Goal: Check status: Check status

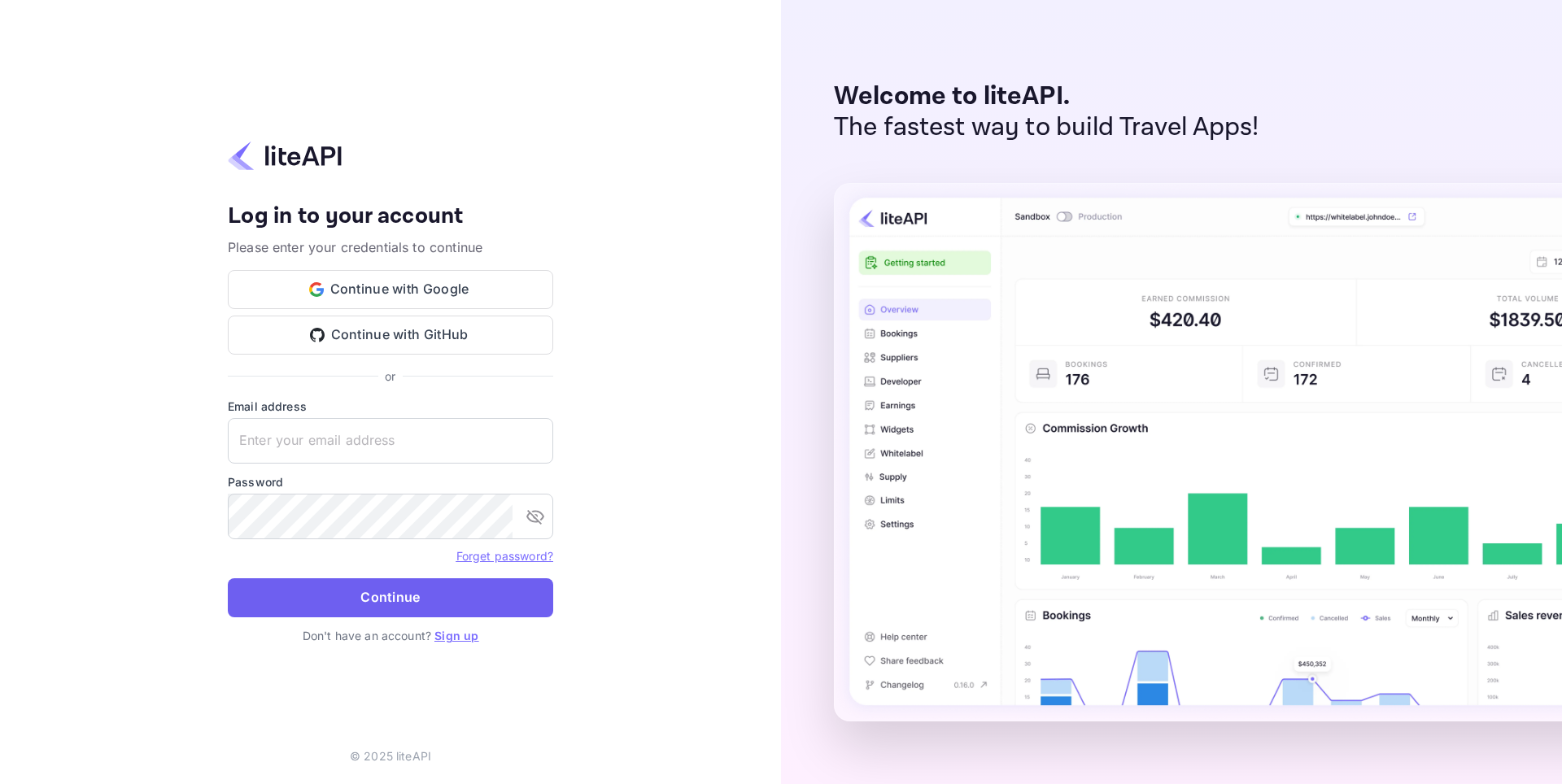
type input "adminpassword_support@yandex-team.ru"
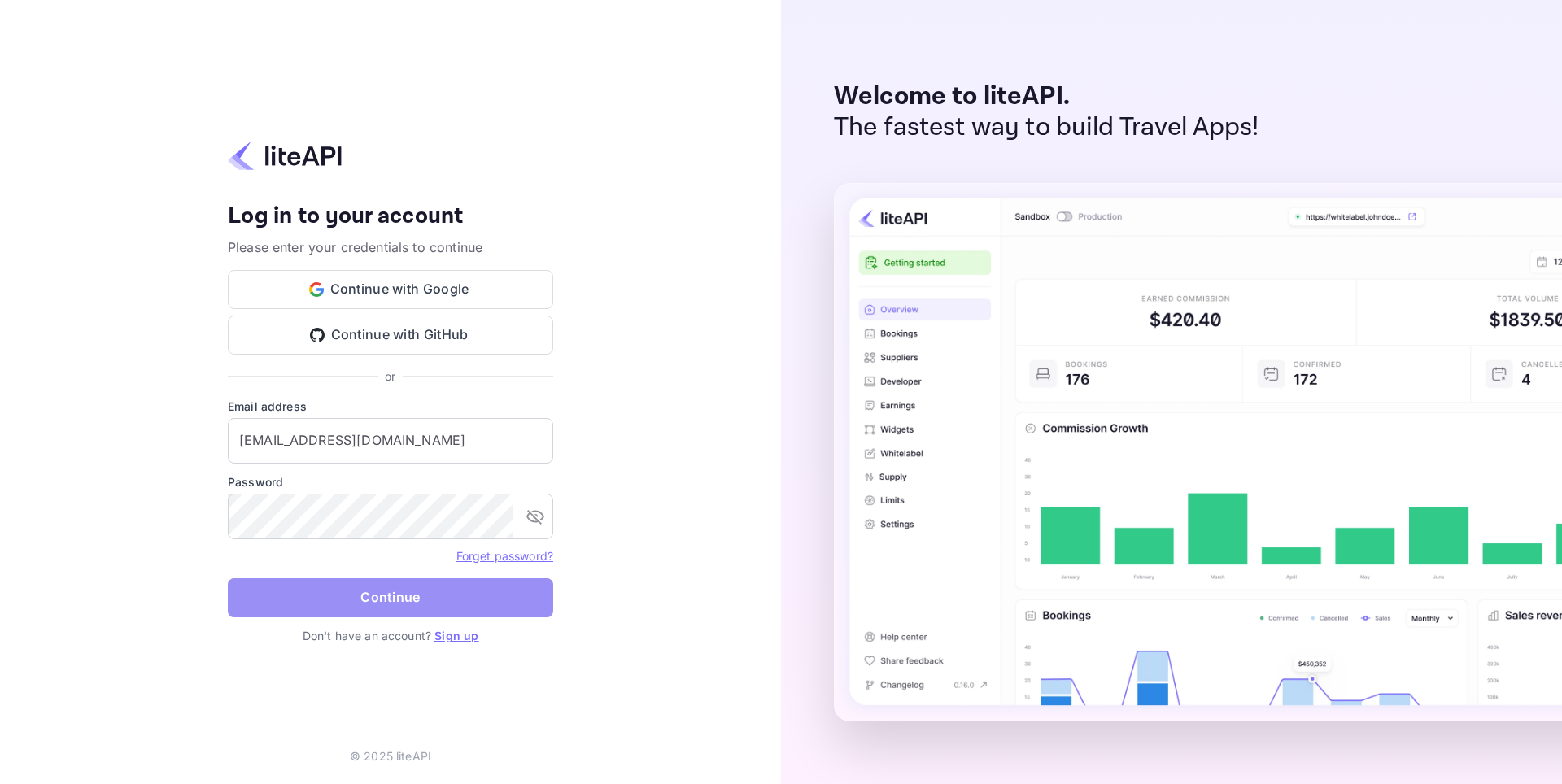
click at [416, 599] on button "Continue" at bounding box center [391, 598] width 326 height 39
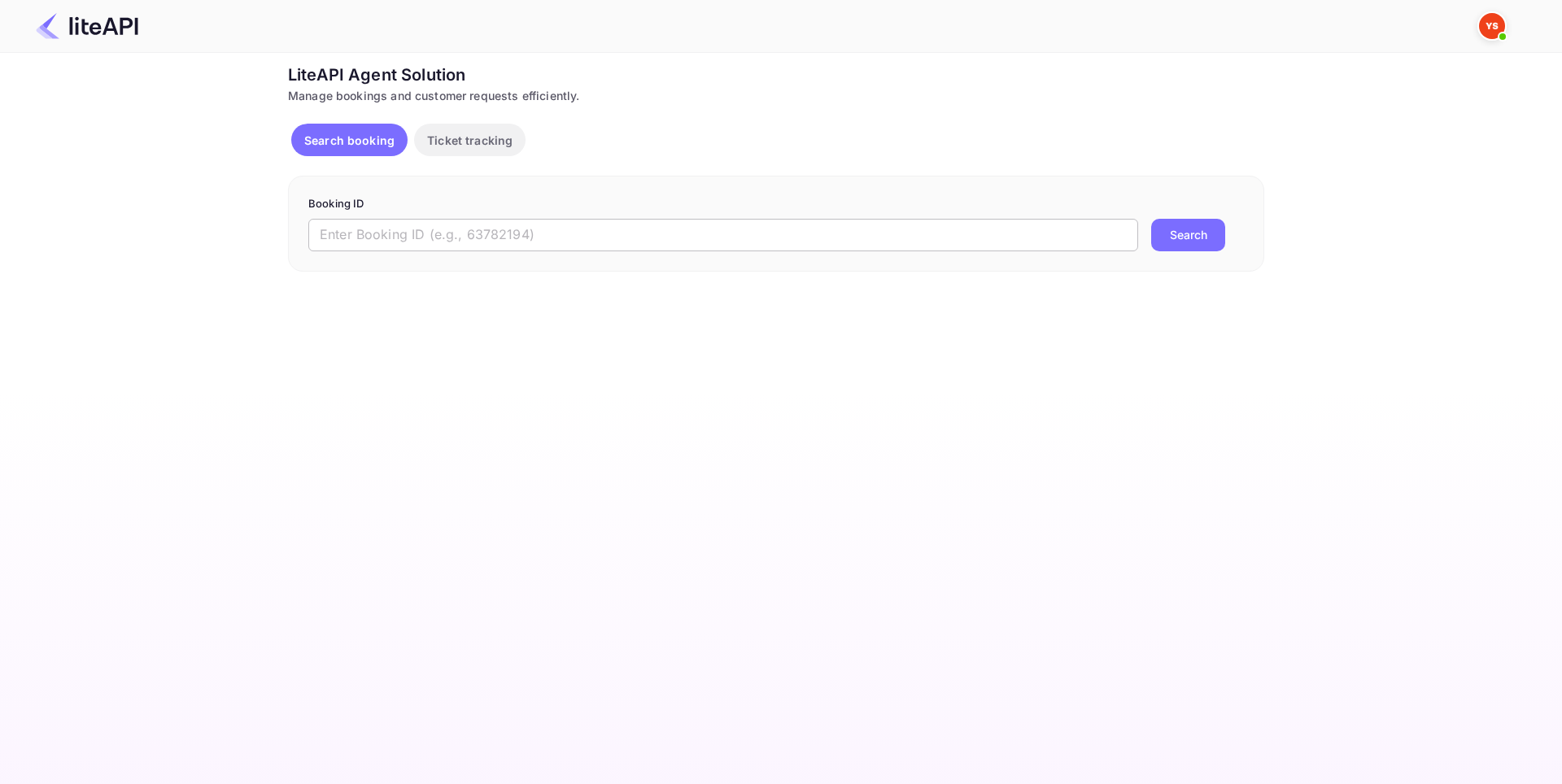
click at [393, 232] on input "text" at bounding box center [724, 235] width 830 height 32
paste input "8469216"
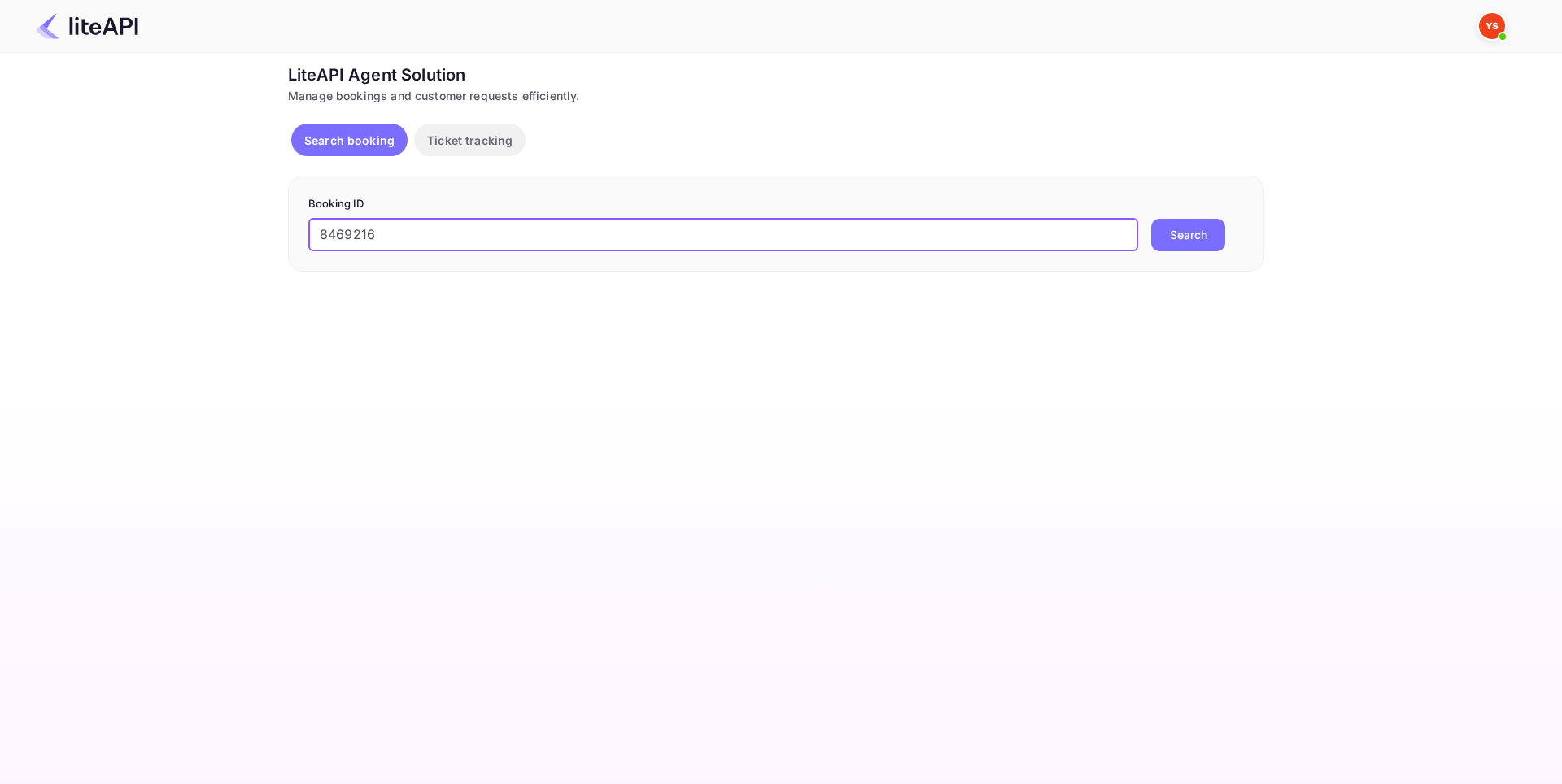
type input "8469216"
click at [1172, 241] on button "Search" at bounding box center [1188, 235] width 74 height 32
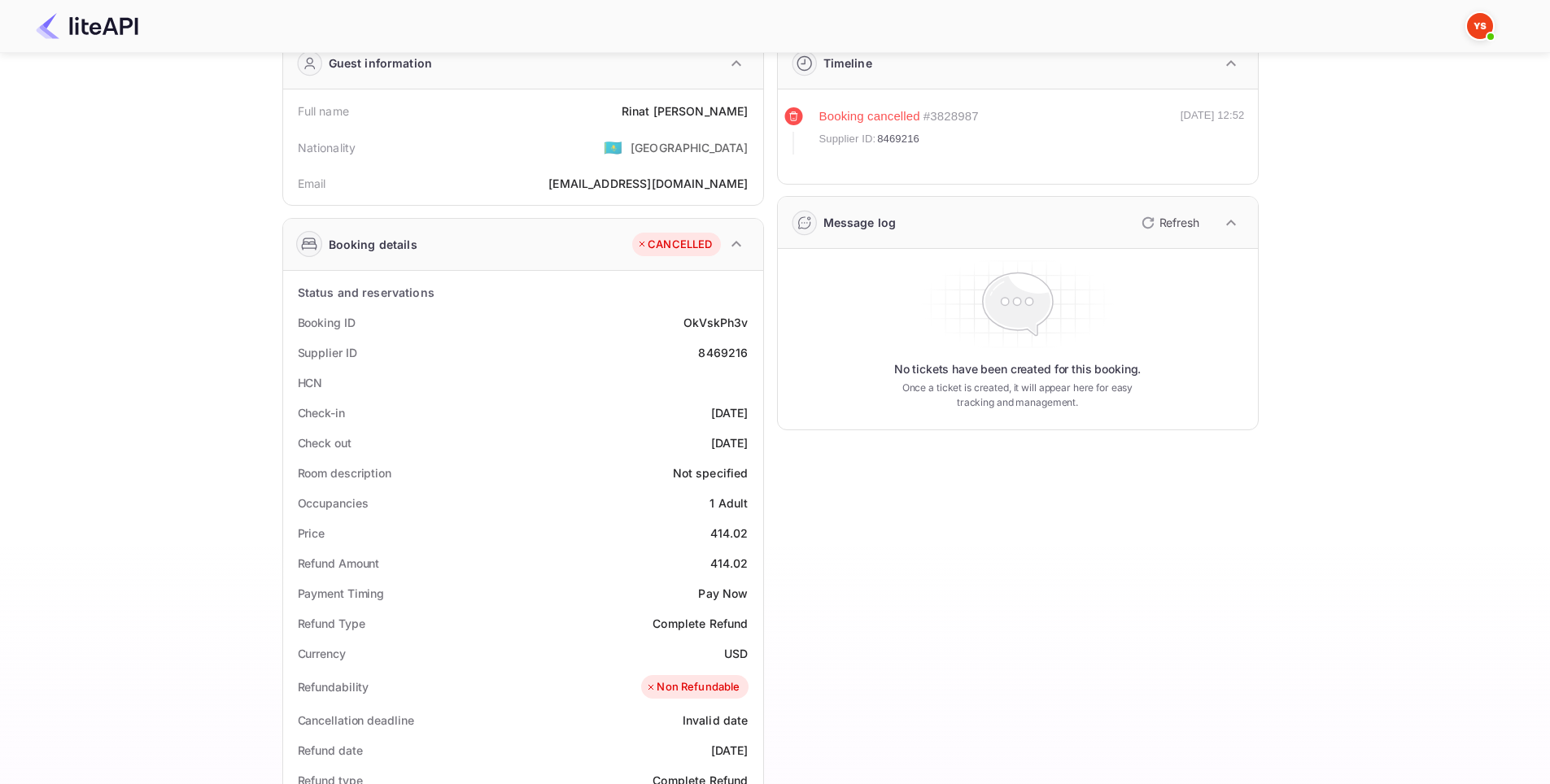
scroll to position [81, 0]
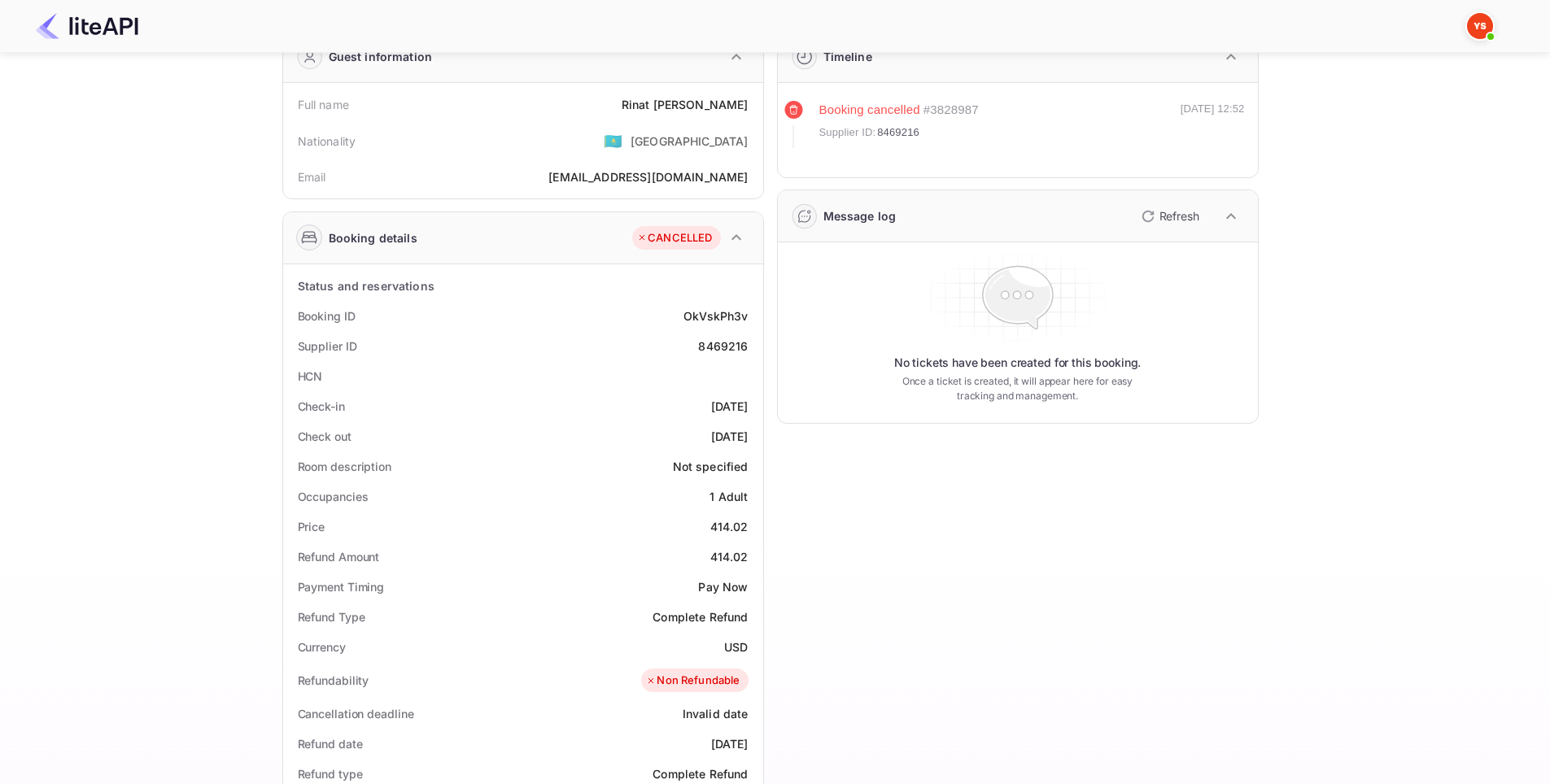
click at [1373, 275] on div "Ticket Affiliate URL [URL][DOMAIN_NAME] Business partner name Nuitee Travel Cus…" at bounding box center [770, 577] width 1501 height 1193
click at [1372, 274] on div "Ticket Affiliate URL [URL][DOMAIN_NAME] Business partner name Nuitee Travel Cus…" at bounding box center [770, 577] width 1501 height 1193
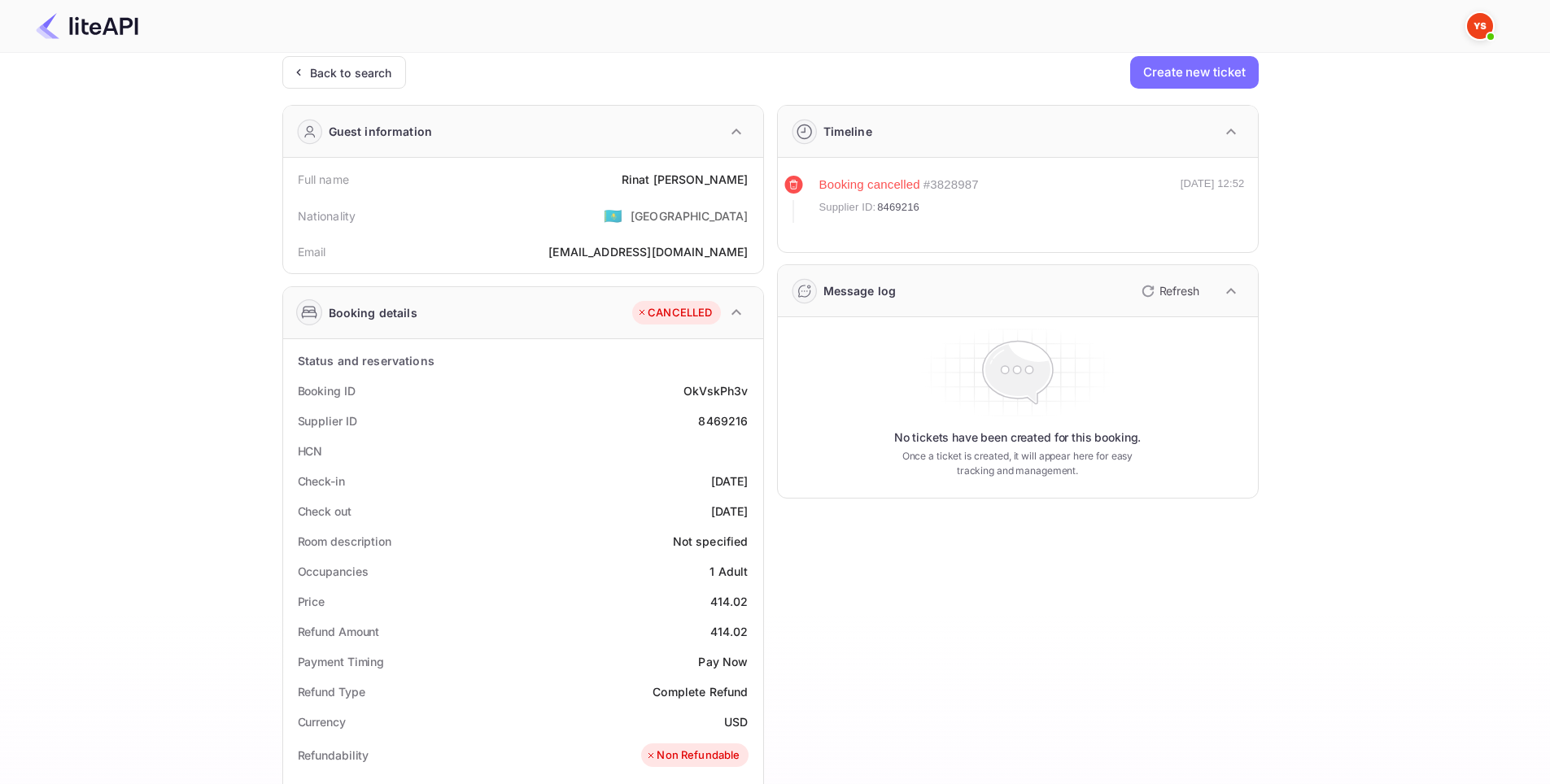
scroll to position [0, 0]
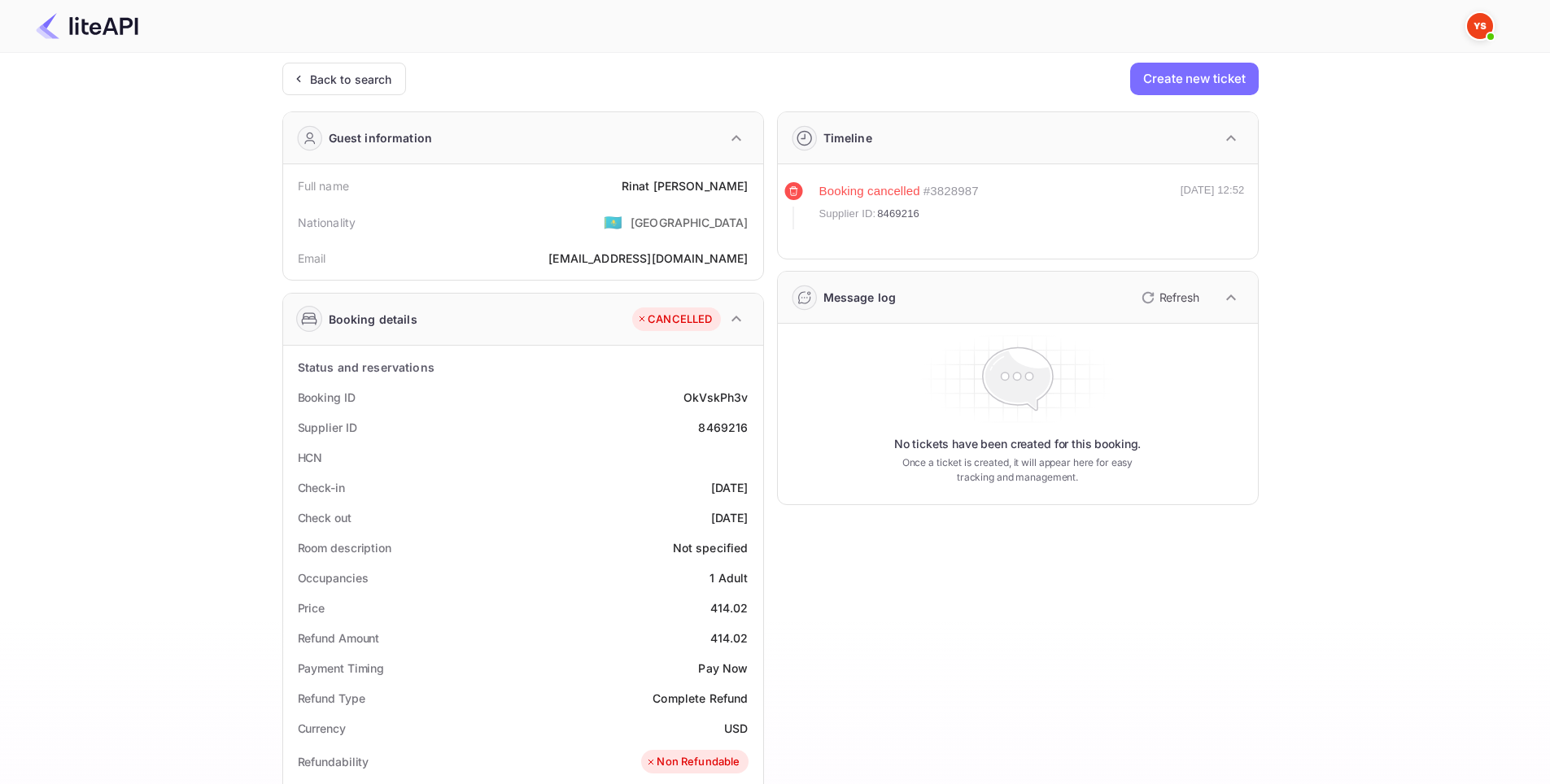
click at [1409, 256] on div "Ticket Affiliate URL [URL][DOMAIN_NAME] Business partner name Nuitee Travel Cus…" at bounding box center [770, 659] width 1501 height 1193
click at [1366, 294] on div "Ticket Affiliate URL [URL][DOMAIN_NAME] Business partner name Nuitee Travel Cus…" at bounding box center [770, 659] width 1501 height 1193
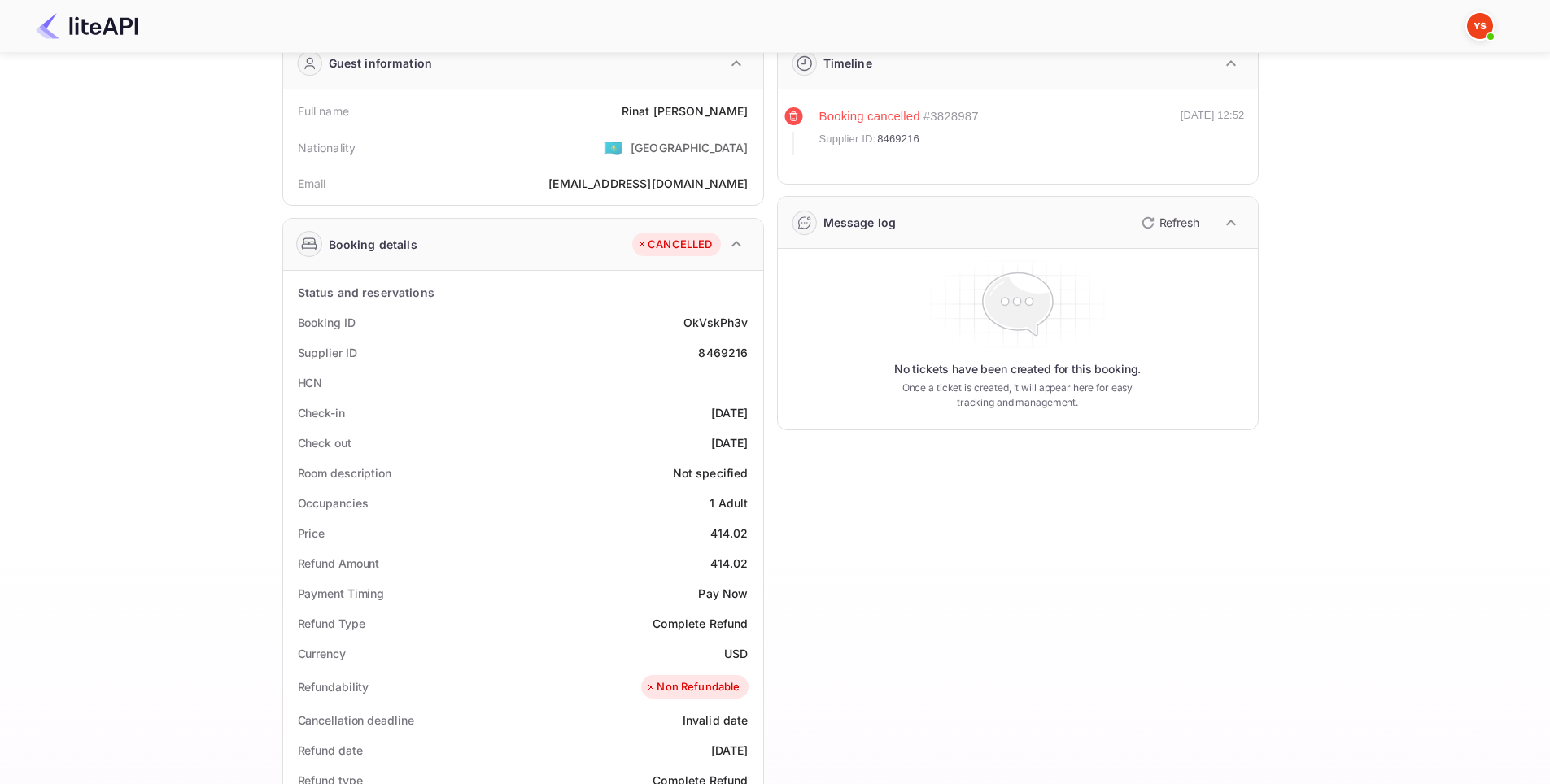
scroll to position [81, 0]
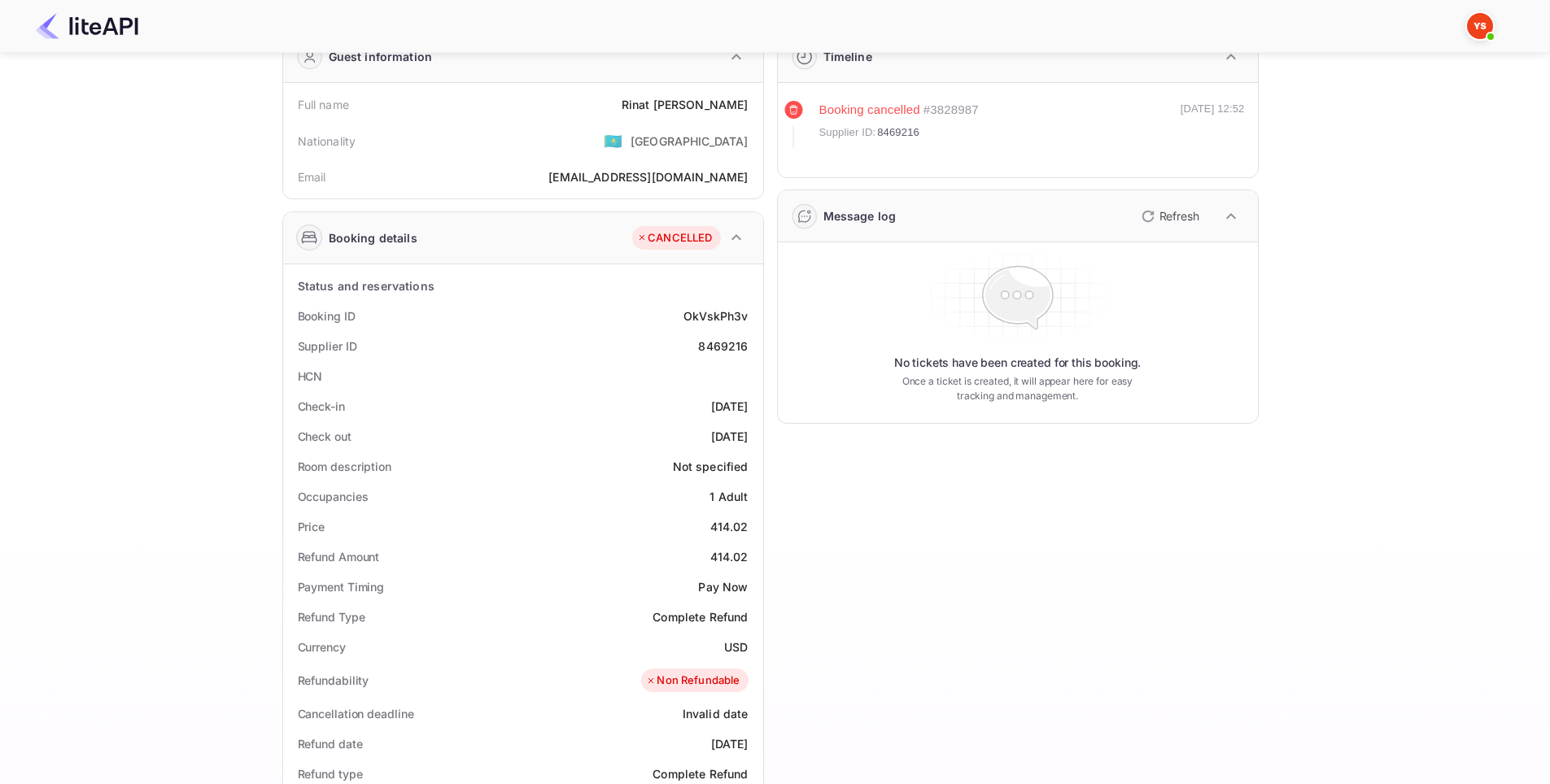
click at [1144, 466] on div "Timeline Booking cancelled # 3828987 Supplier ID: 8469216 [DATE] 12:52 Message …" at bounding box center [1012, 595] width 495 height 1157
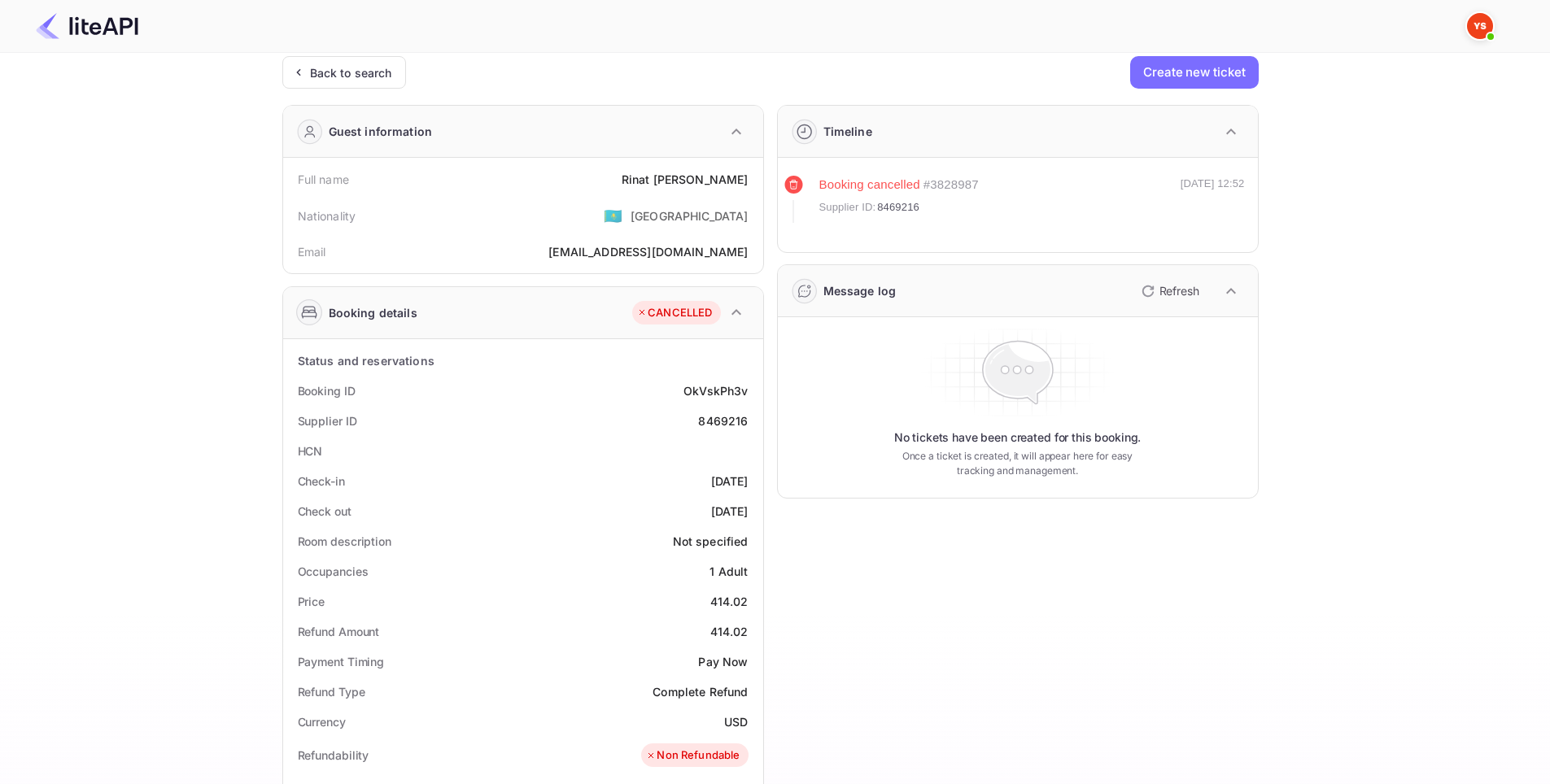
scroll to position [0, 0]
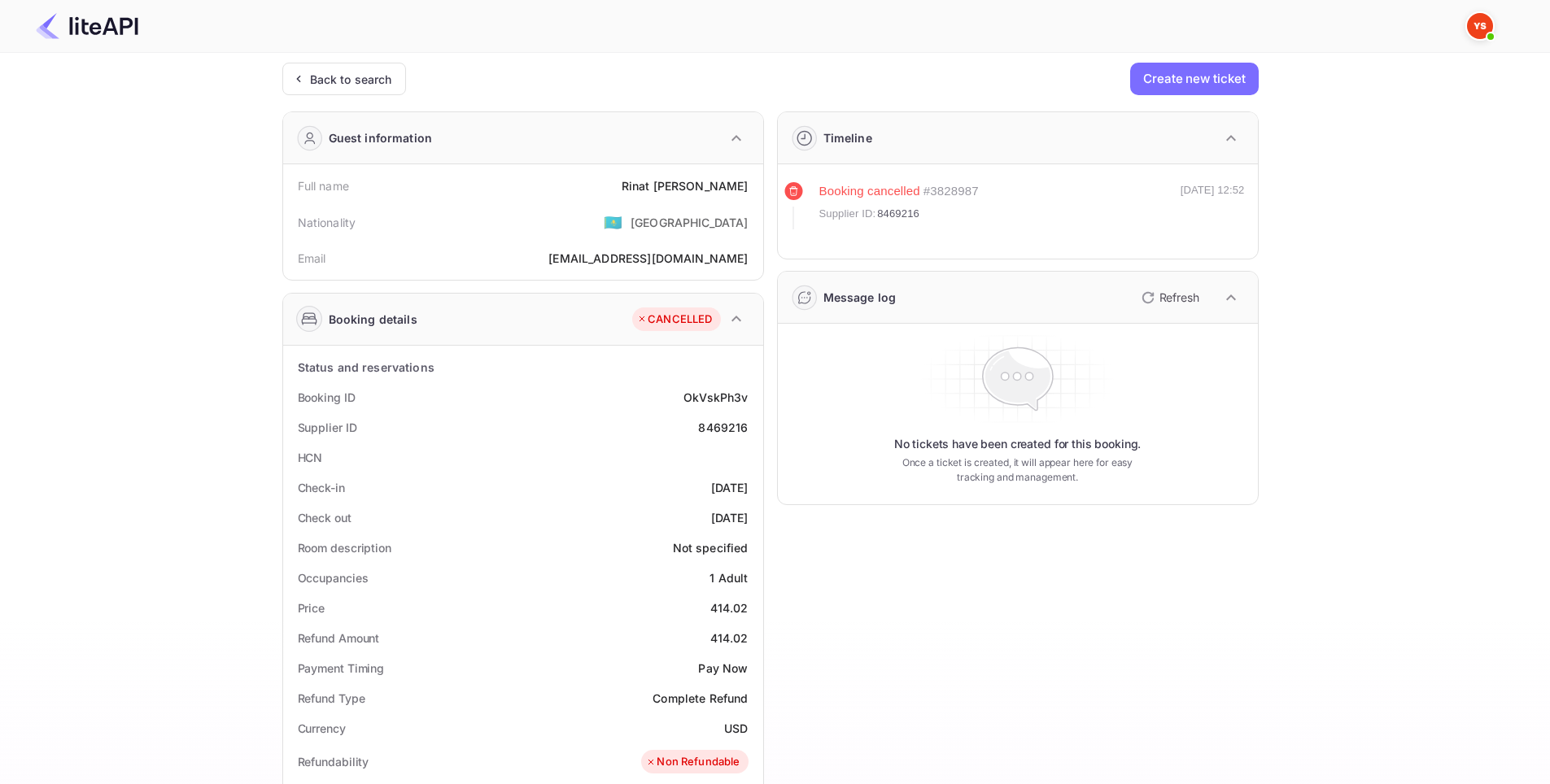
click at [1305, 416] on div "Ticket Affiliate URL [URL][DOMAIN_NAME] Business partner name Nuitee Travel Cus…" at bounding box center [770, 659] width 1501 height 1193
click at [1273, 350] on div "Ticket Affiliate URL [URL][DOMAIN_NAME] Business partner name Nuitee Travel Cus…" at bounding box center [770, 659] width 1501 height 1193
click at [1342, 253] on div "Ticket Affiliate URL [URL][DOMAIN_NAME] Business partner name Nuitee Travel Cus…" at bounding box center [770, 659] width 1501 height 1193
click at [1308, 506] on div "Ticket Affiliate URL [URL][DOMAIN_NAME] Business partner name Nuitee Travel Cus…" at bounding box center [770, 659] width 1501 height 1193
click at [1388, 259] on div "Ticket Affiliate URL [URL][DOMAIN_NAME] Business partner name Nuitee Travel Cus…" at bounding box center [770, 659] width 1501 height 1193
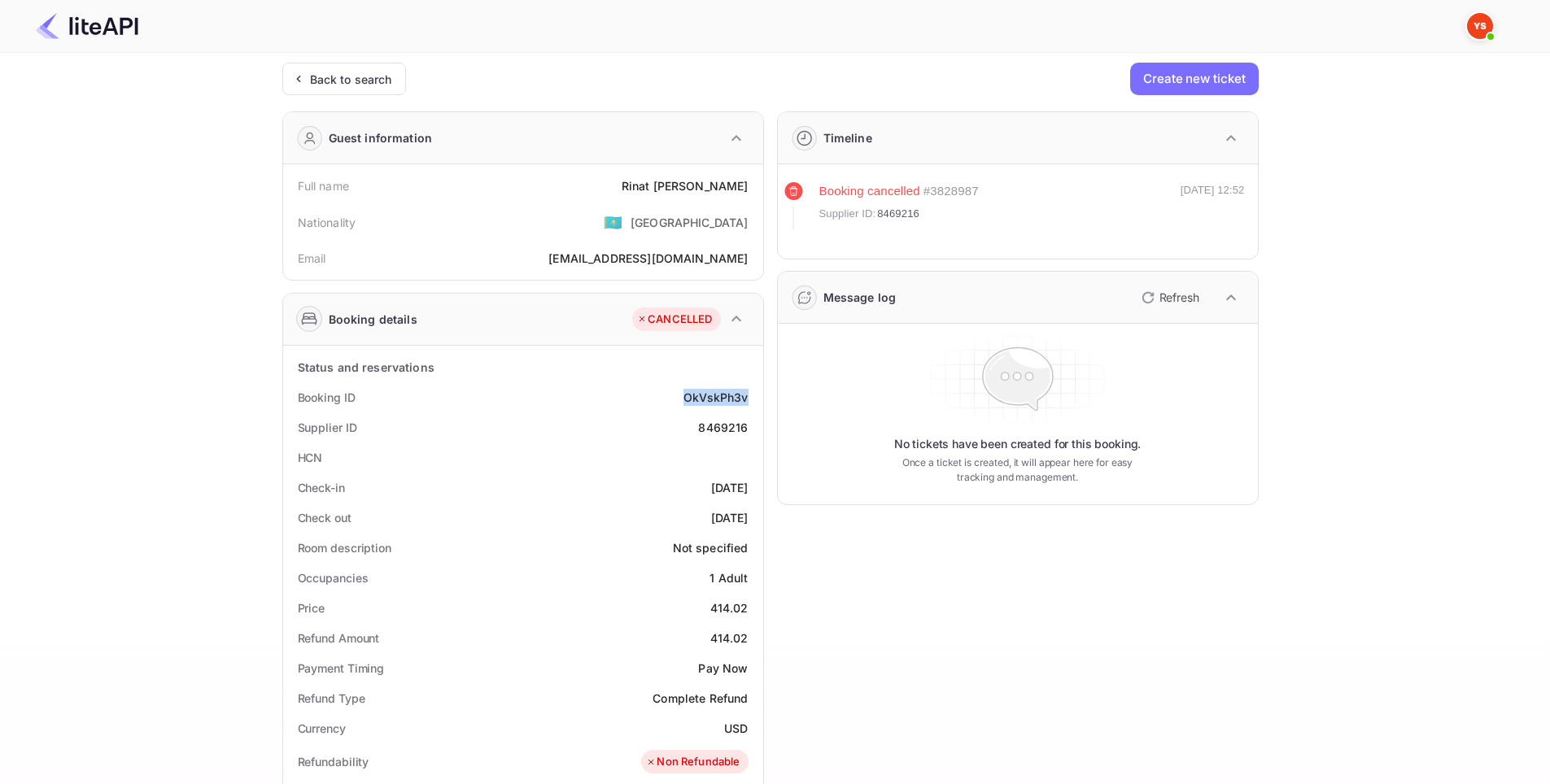
drag, startPoint x: 685, startPoint y: 397, endPoint x: 758, endPoint y: 395, distance: 73.0
click at [758, 395] on div "Status and reservations Booking ID OkVskPh3v Supplier ID 8469216 HCN Check-in […" at bounding box center [523, 794] width 480 height 897
copy div "OkVskPh3v"
drag, startPoint x: 732, startPoint y: 426, endPoint x: 754, endPoint y: 426, distance: 22.0
click at [754, 426] on div "Supplier ID 8469216" at bounding box center [523, 427] width 467 height 30
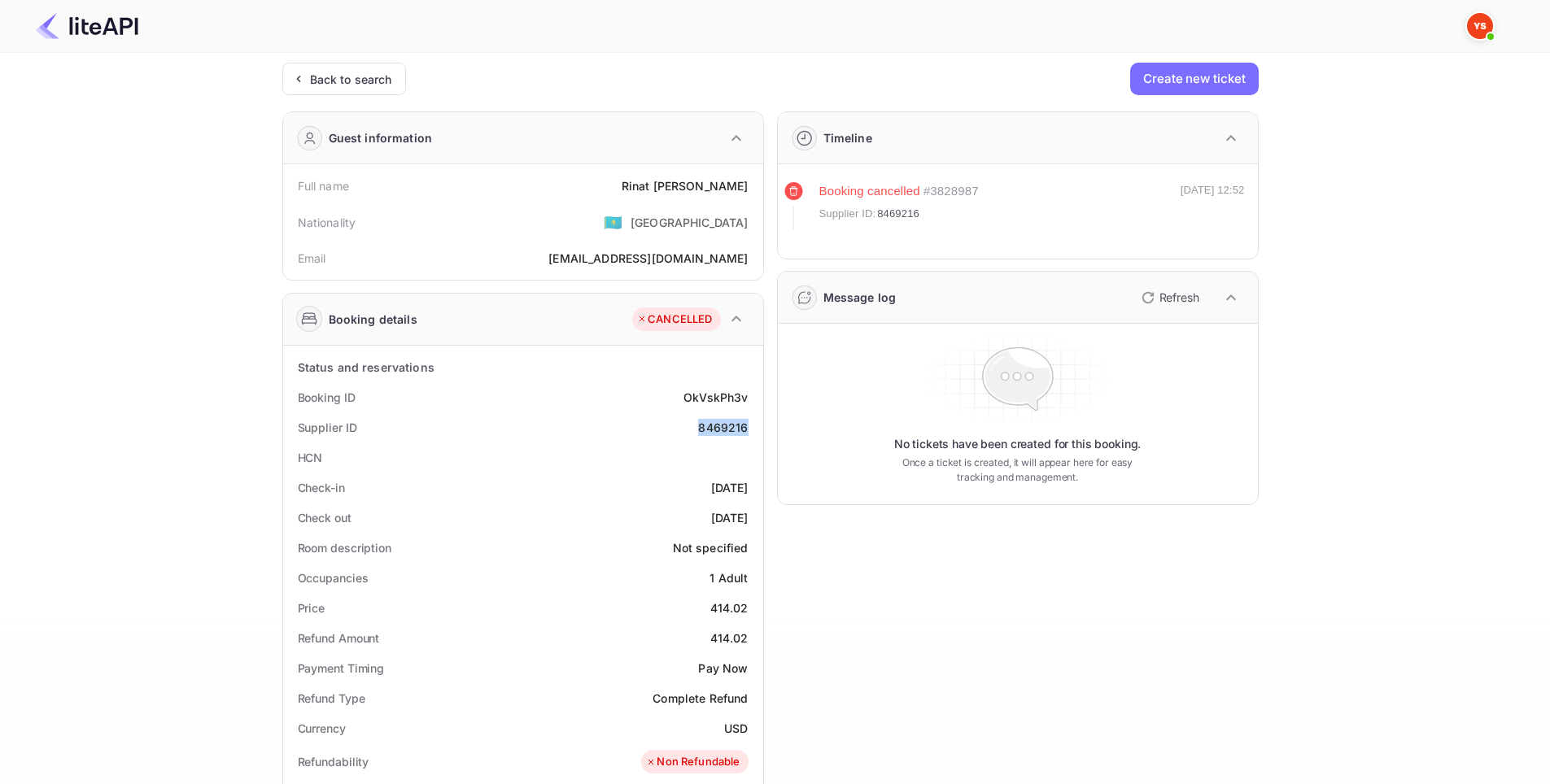
copy div "8469216"
drag, startPoint x: 716, startPoint y: 179, endPoint x: 752, endPoint y: 182, distance: 36.1
click at [752, 182] on div "Full name [PERSON_NAME]" at bounding box center [523, 185] width 467 height 30
copy div "[PERSON_NAME]"
drag, startPoint x: 669, startPoint y: 493, endPoint x: 749, endPoint y: 487, distance: 80.2
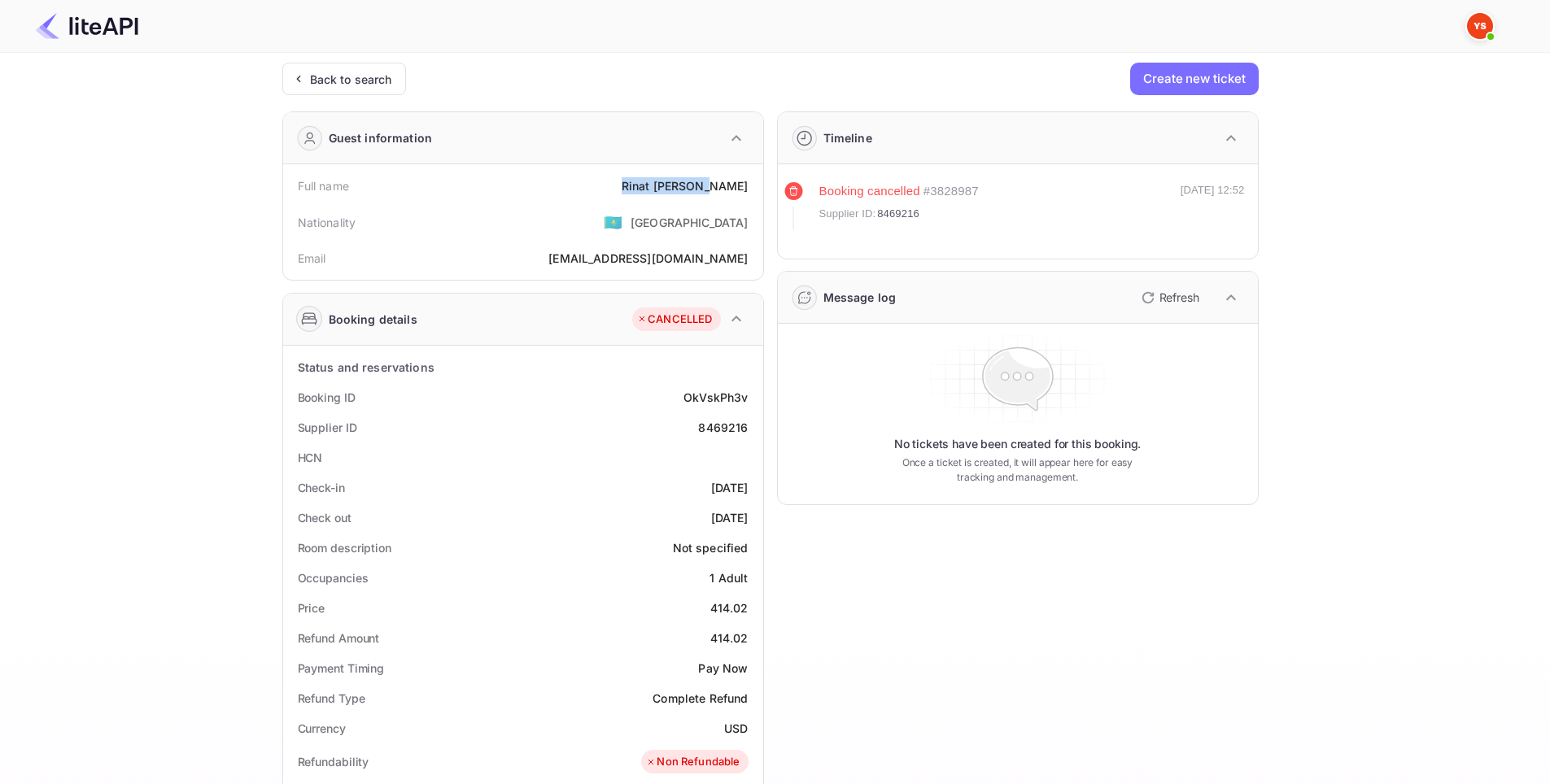
click at [749, 487] on div "Check-in [DATE]" at bounding box center [523, 487] width 467 height 30
copy div "[DATE]"
drag, startPoint x: 680, startPoint y: 510, endPoint x: 759, endPoint y: 506, distance: 79.1
click at [759, 506] on div "Status and reservations Booking ID OkVskPh3v Supplier ID 8469216 HCN Check-in […" at bounding box center [523, 794] width 480 height 897
copy div "[DATE]"
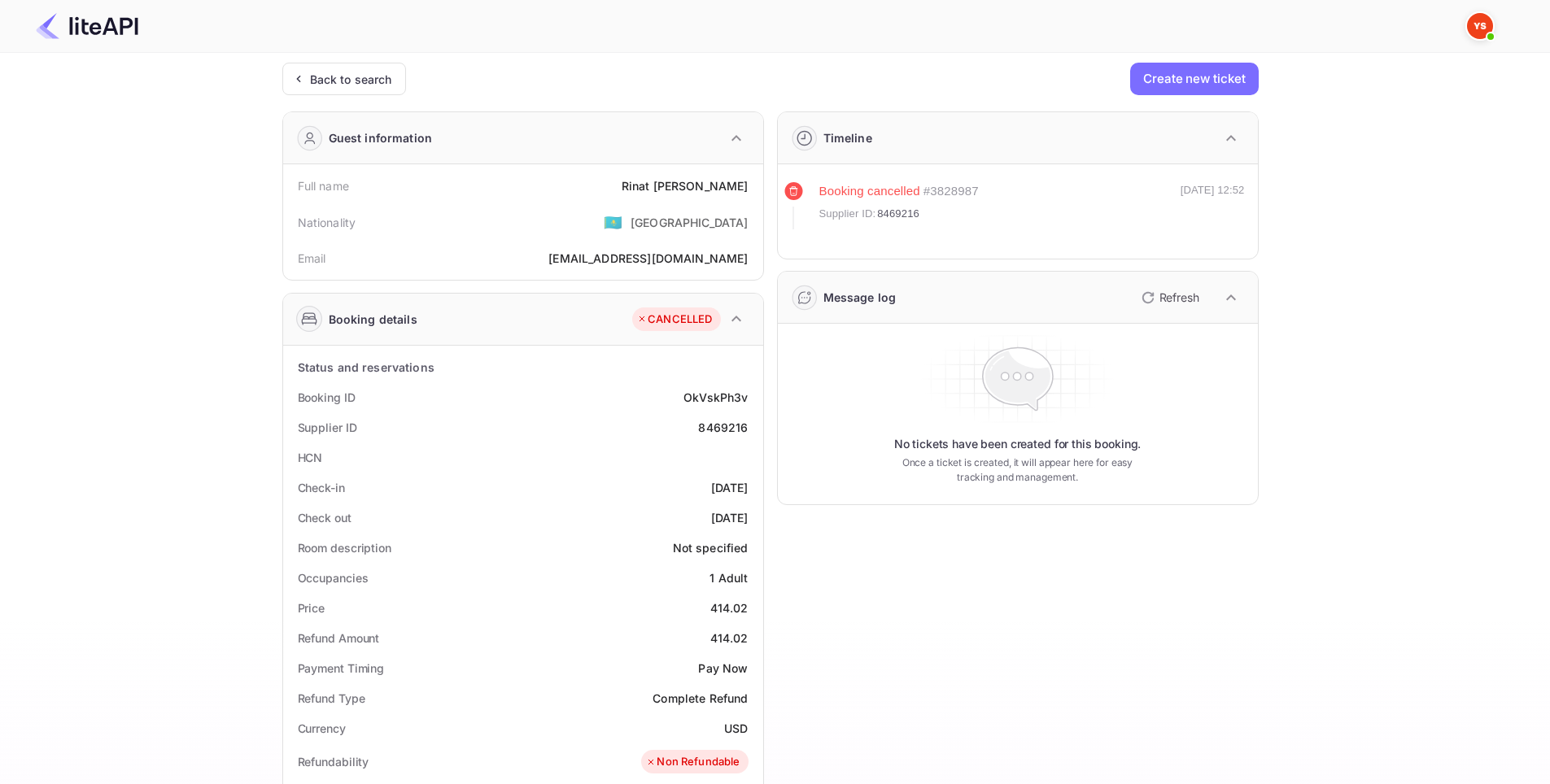
click at [1307, 411] on div "Ticket Affiliate URL [URL][DOMAIN_NAME] Business partner name Nuitee Travel Cus…" at bounding box center [770, 659] width 1501 height 1193
click at [1330, 374] on div "Ticket Affiliate URL [URL][DOMAIN_NAME] Business partner name Nuitee Travel Cus…" at bounding box center [770, 659] width 1501 height 1193
drag, startPoint x: 876, startPoint y: 217, endPoint x: 939, endPoint y: 192, distance: 67.8
click at [877, 216] on div "Supplier ID: 8469216" at bounding box center [898, 214] width 159 height 16
click at [945, 192] on div "# 3828987" at bounding box center [951, 191] width 55 height 19
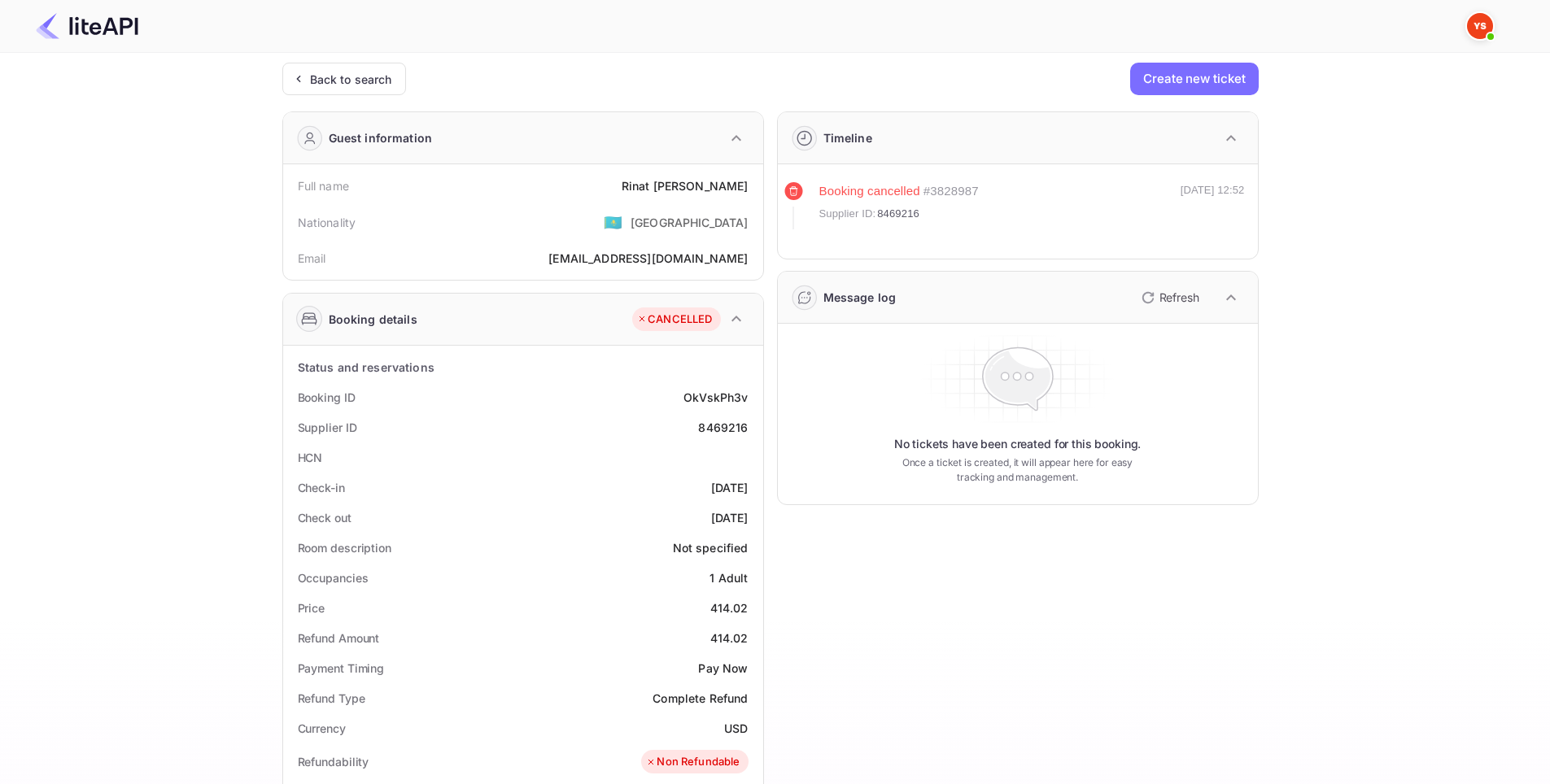
click at [1204, 190] on div "[DATE] 12:52" at bounding box center [1212, 205] width 64 height 47
click at [1233, 145] on icon "button" at bounding box center [1231, 139] width 20 height 20
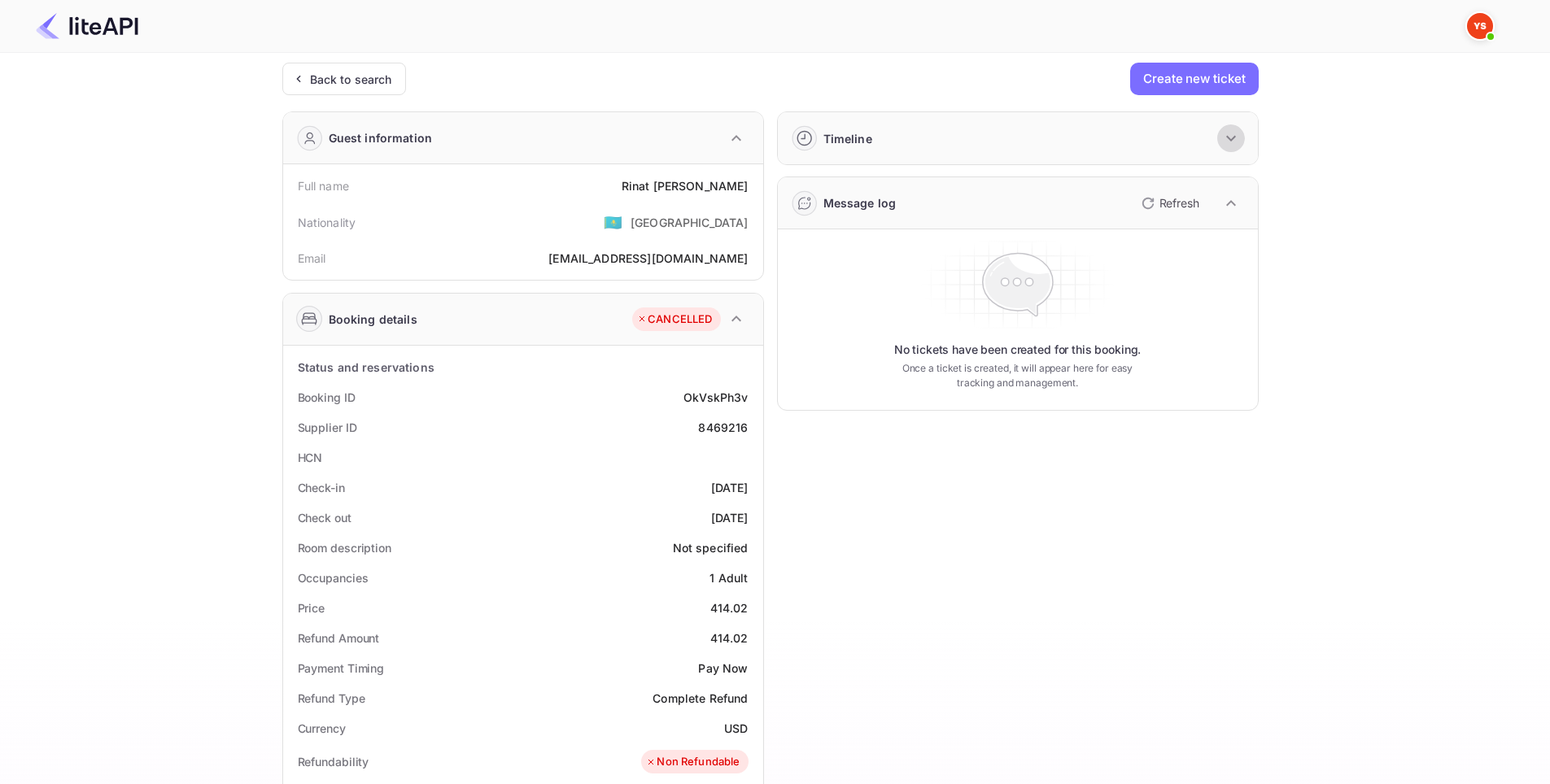
click at [1233, 143] on icon "button" at bounding box center [1231, 139] width 20 height 20
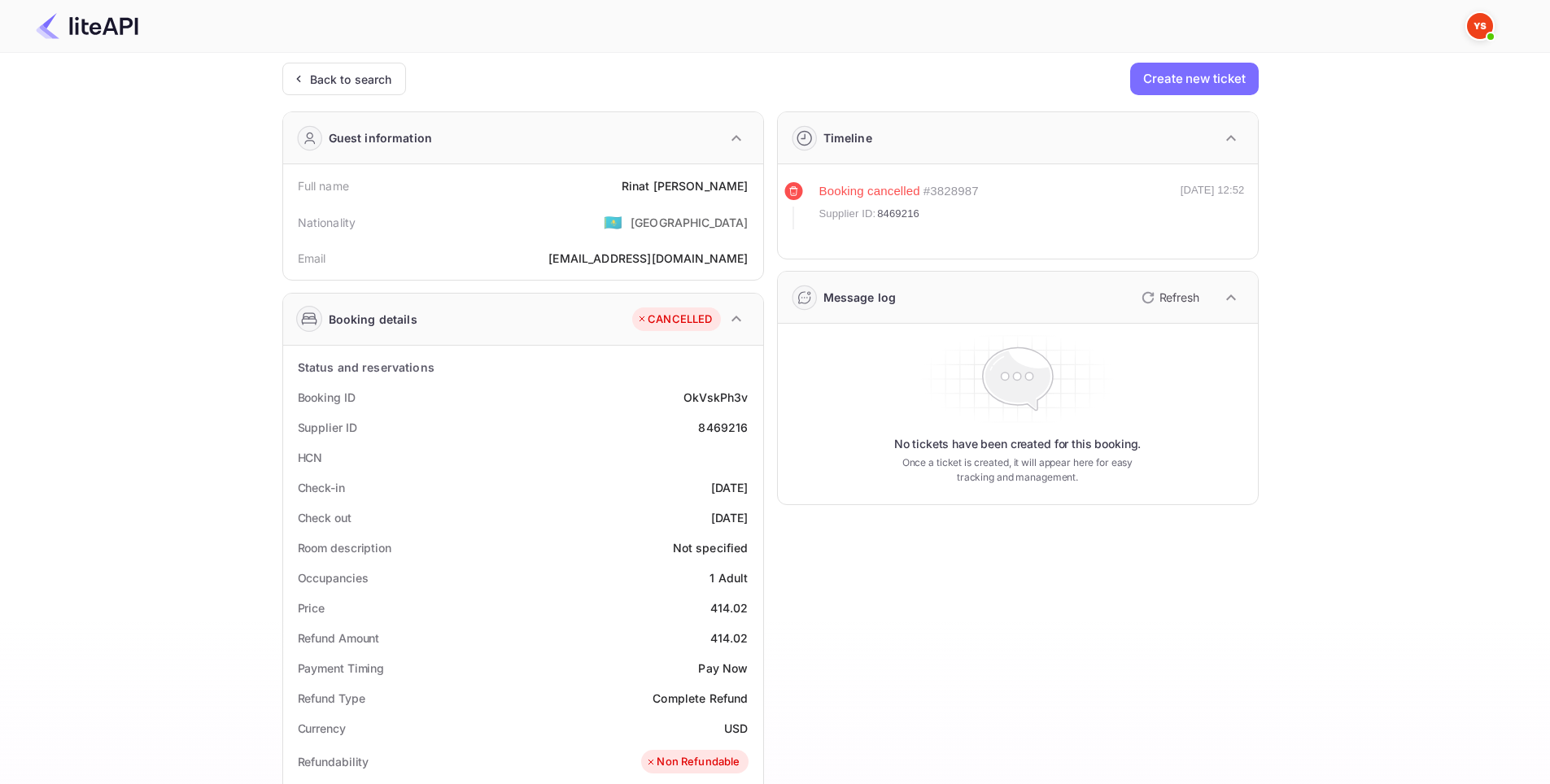
click at [1377, 293] on div "Ticket Affiliate URL [URL][DOMAIN_NAME] Business partner name Nuitee Travel Cus…" at bounding box center [770, 659] width 1501 height 1193
